Goal: Submit feedback/report problem: Submit feedback/report problem

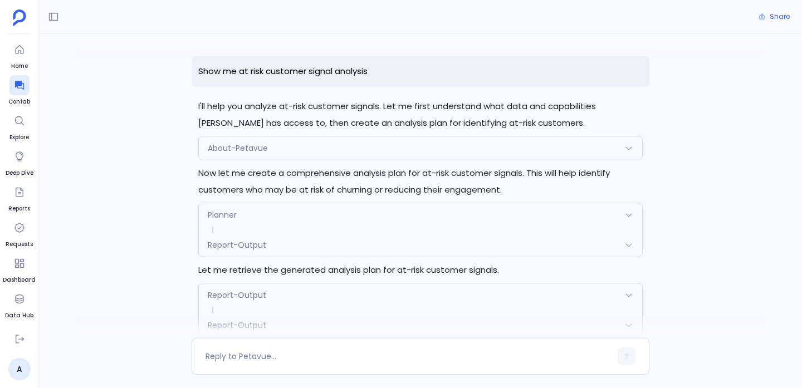
scroll to position [2266, 0]
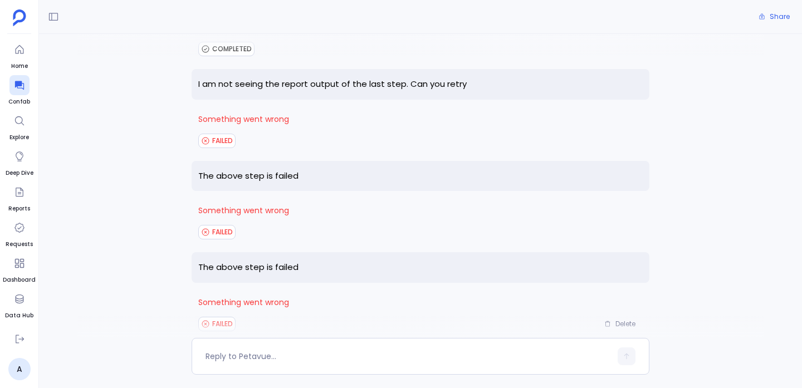
click at [256, 252] on p "The above step is failed" at bounding box center [421, 267] width 458 height 31
copy p "The above step is failed"
click at [255, 350] on div at bounding box center [409, 357] width 406 height 18
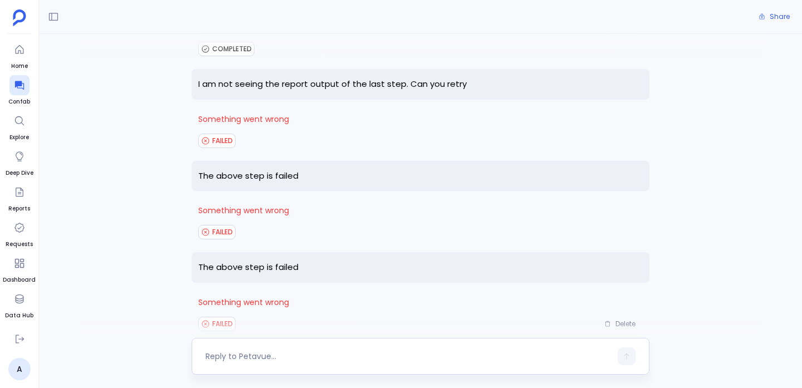
click at [252, 352] on textarea at bounding box center [409, 356] width 406 height 11
type textarea "The above step is failed"
